Goal: Find specific page/section: Find specific page/section

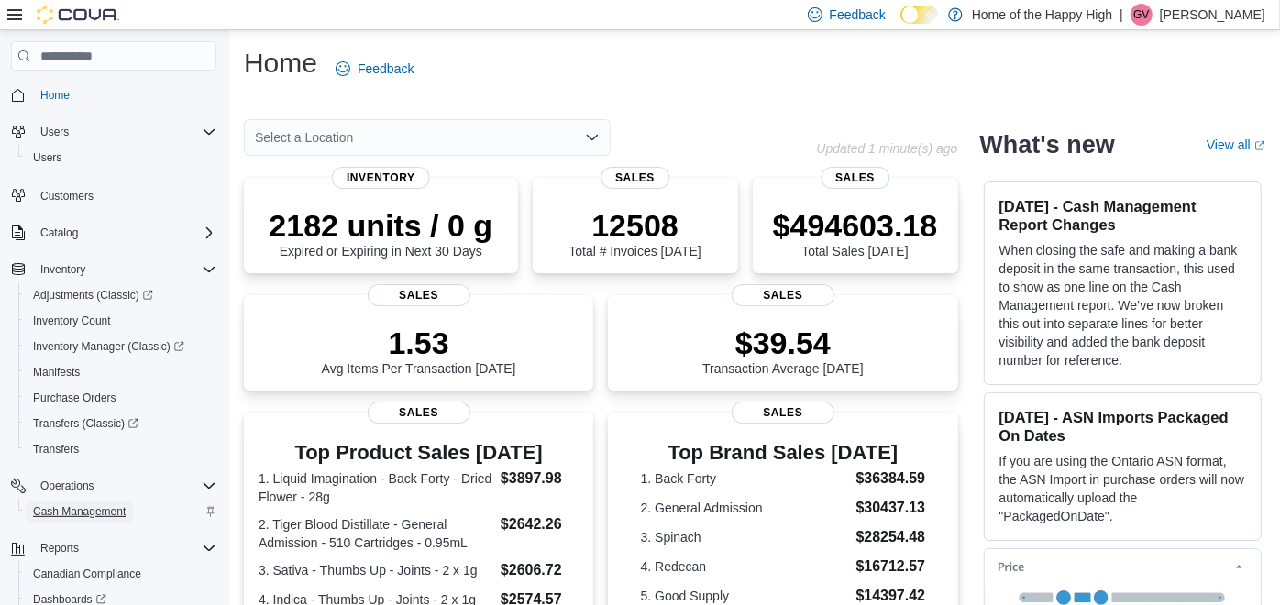
click at [72, 504] on span "Cash Management" at bounding box center [79, 511] width 93 height 15
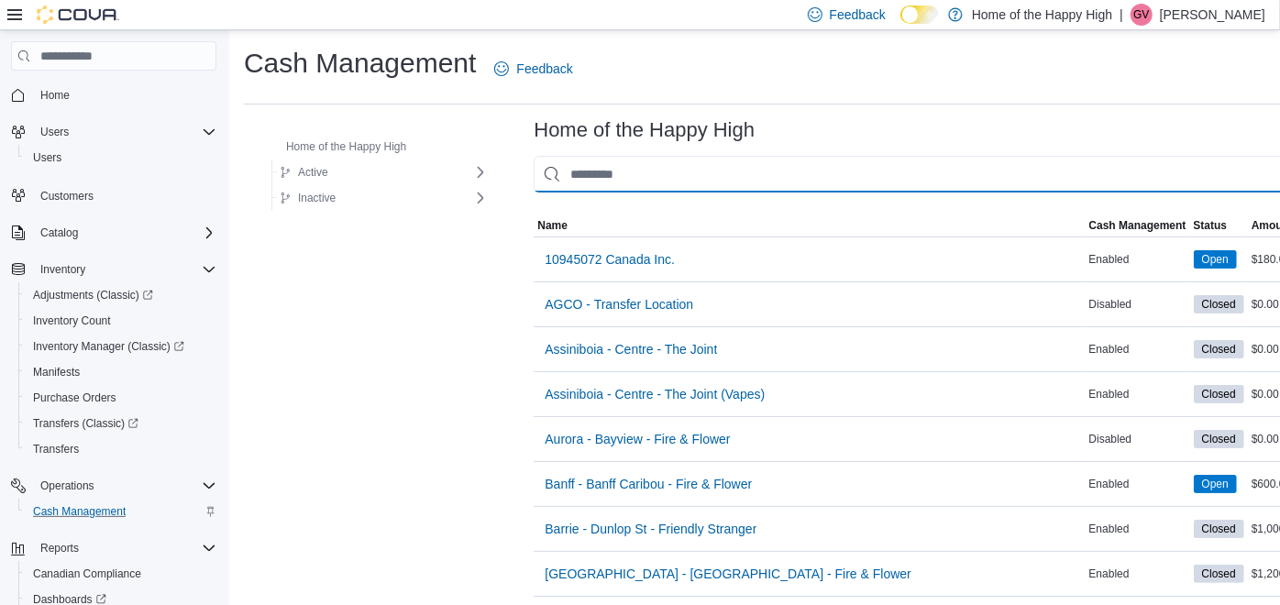
click at [567, 183] on input "This is a search bar. As you type, the results lower in the page will automatic…" at bounding box center [925, 174] width 782 height 37
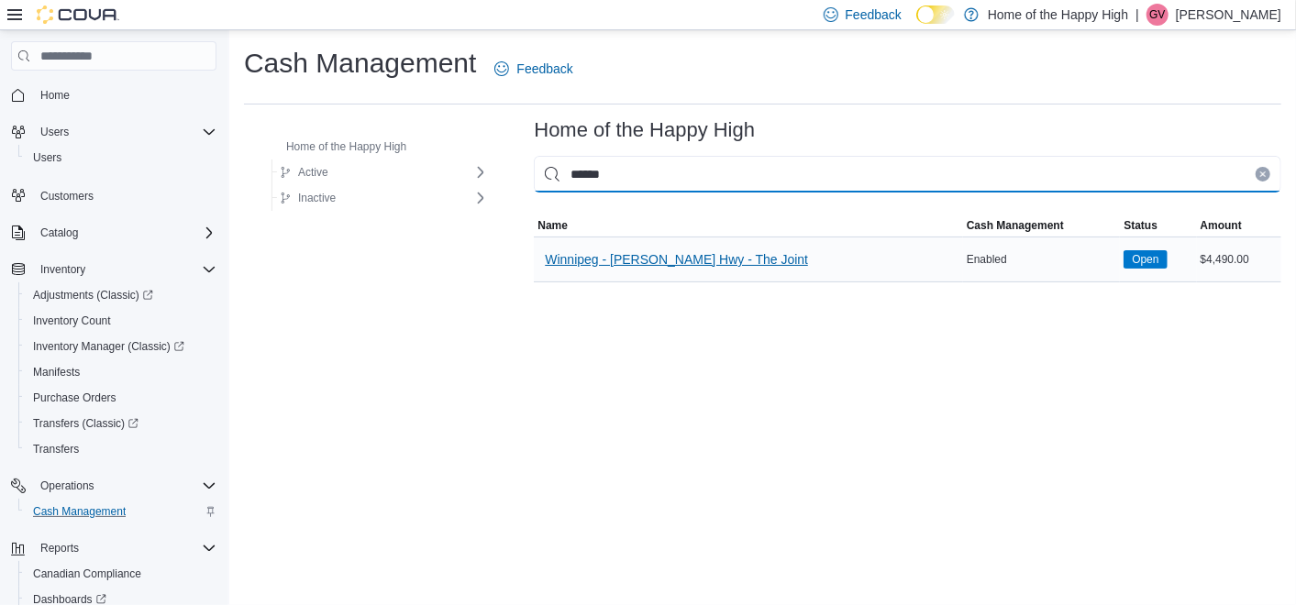
type input "******"
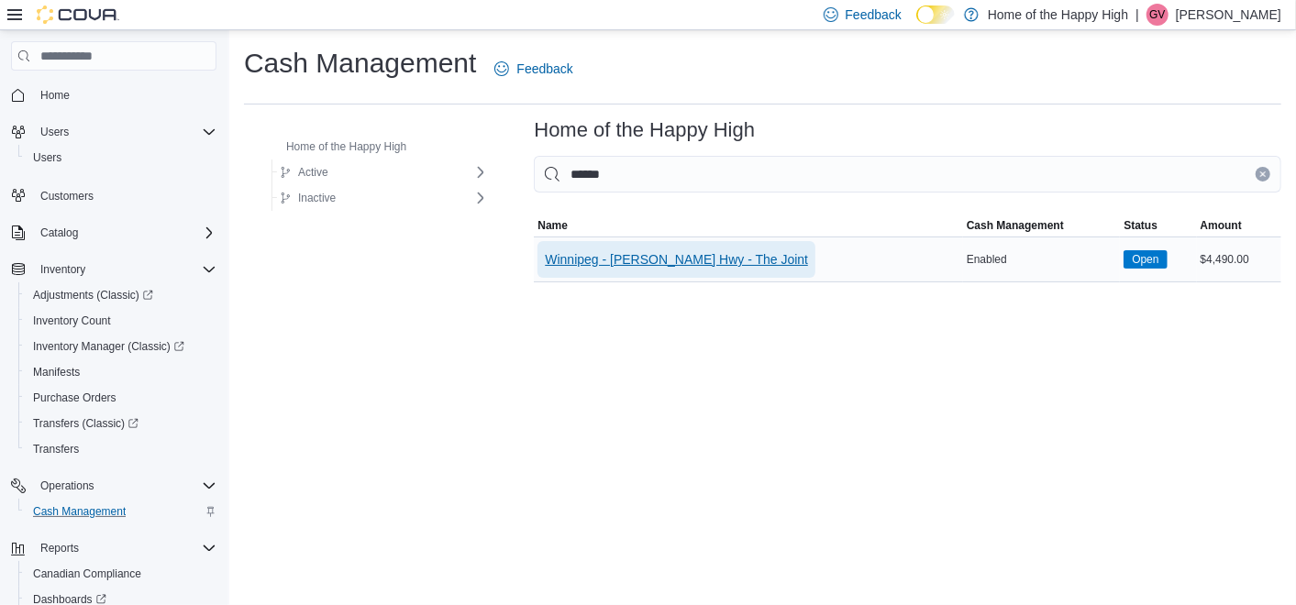
click at [612, 251] on span "Winnipeg - [PERSON_NAME] Hwy - The Joint" at bounding box center [676, 259] width 263 height 18
